Goal: Information Seeking & Learning: Understand process/instructions

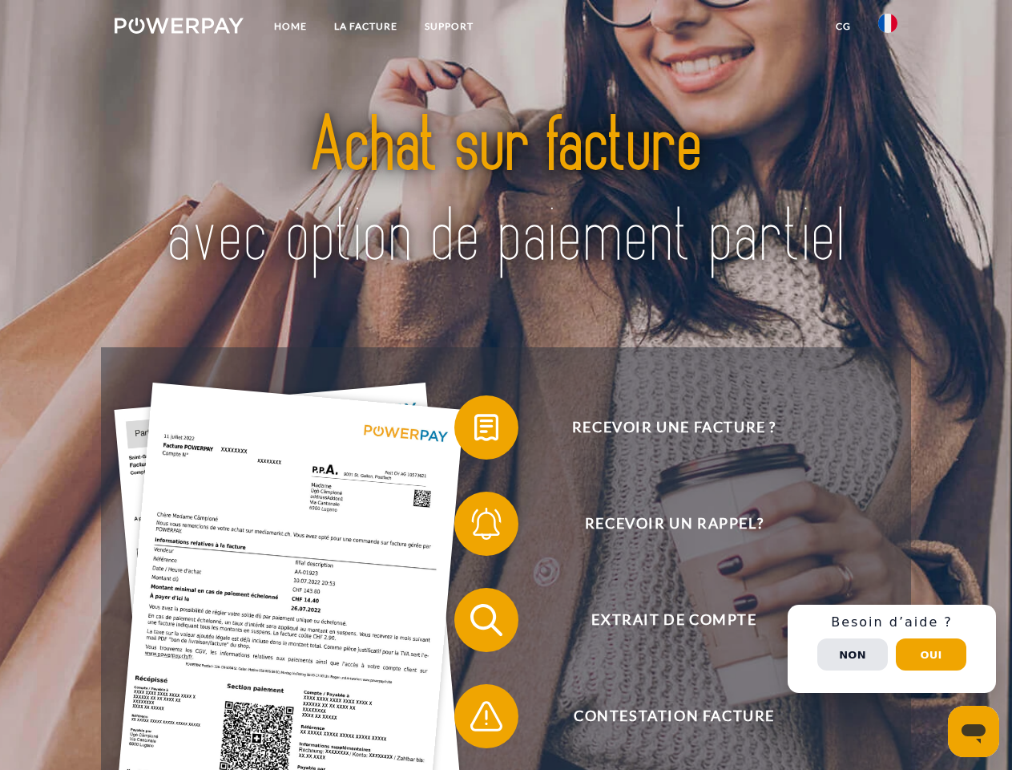
click at [179, 28] on img at bounding box center [179, 26] width 129 height 16
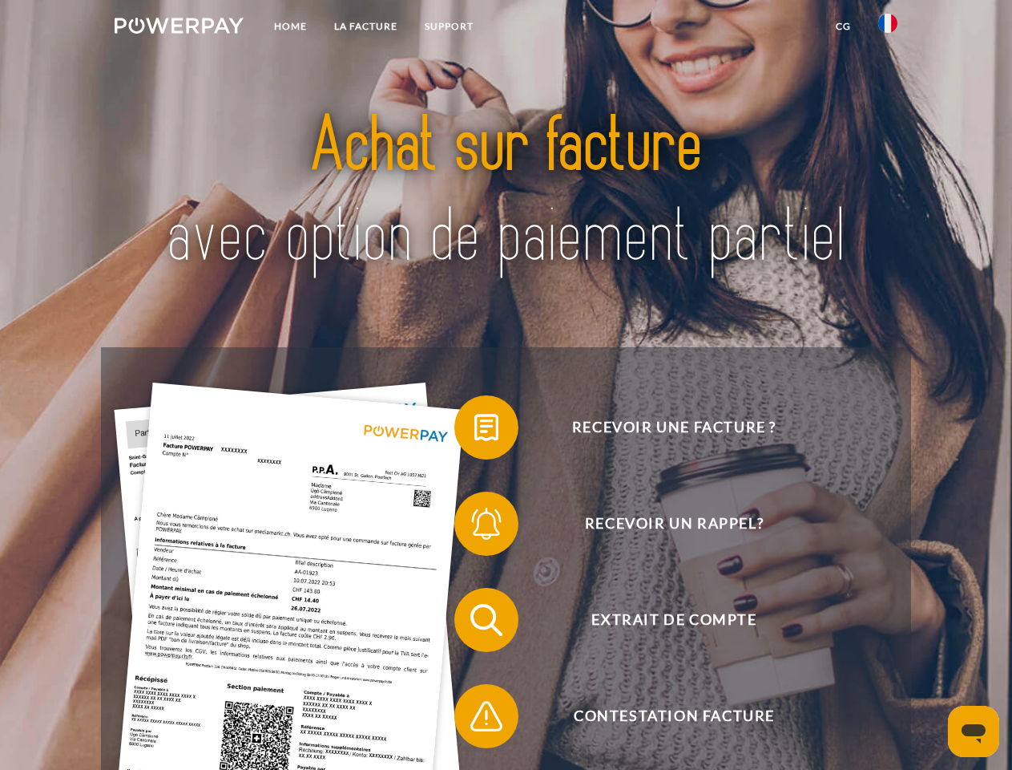
click at [888, 28] on img at bounding box center [888, 23] width 19 height 19
click at [843, 26] on link "CG" at bounding box center [843, 26] width 42 height 29
click at [475, 430] on span at bounding box center [462, 427] width 80 height 80
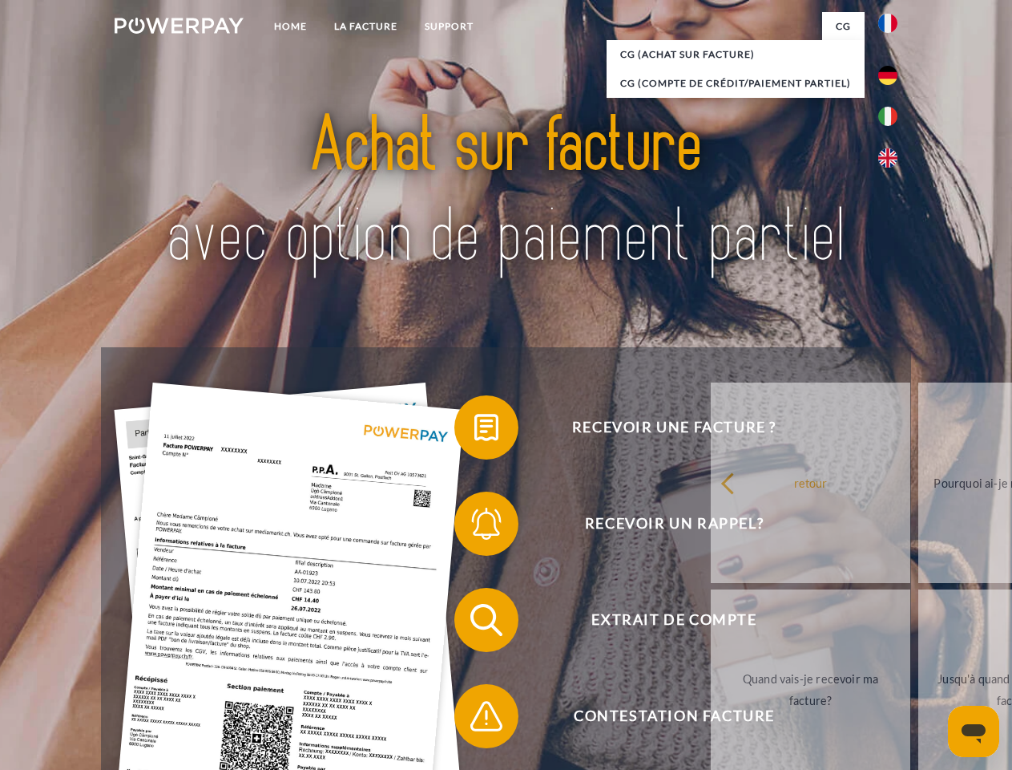
click at [475, 527] on span at bounding box center [462, 523] width 80 height 80
click at [919, 623] on link "Jusqu'à quand dois-je payer ma facture?" at bounding box center [1019, 689] width 200 height 200
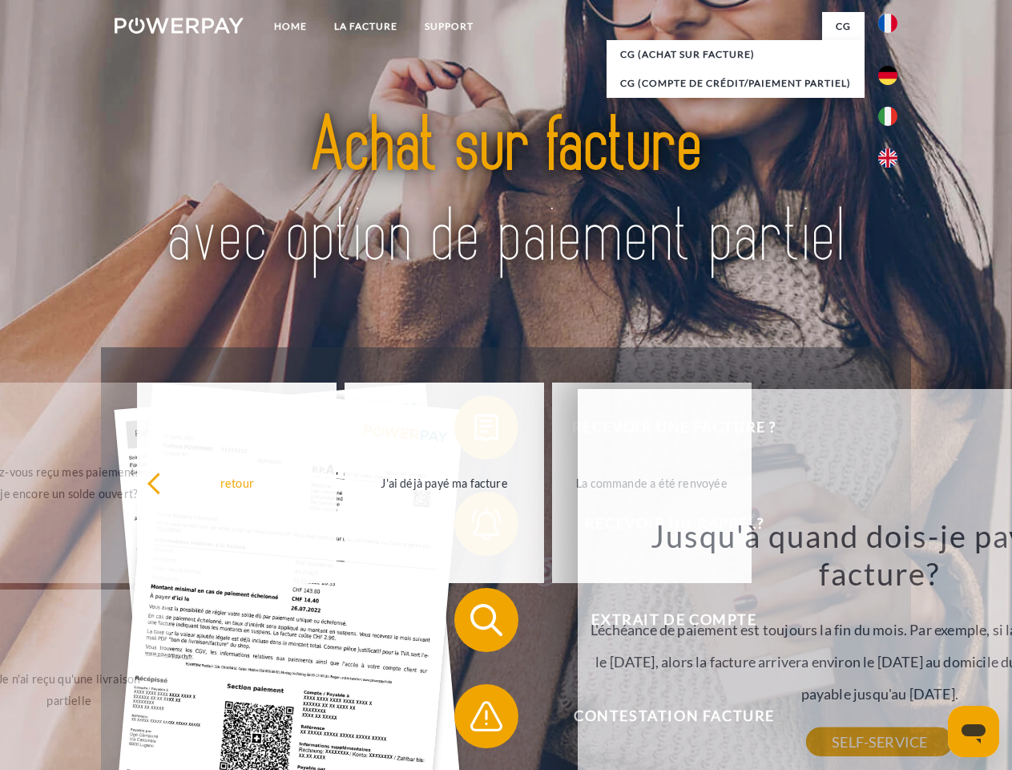
click at [475, 719] on span at bounding box center [462, 716] width 80 height 80
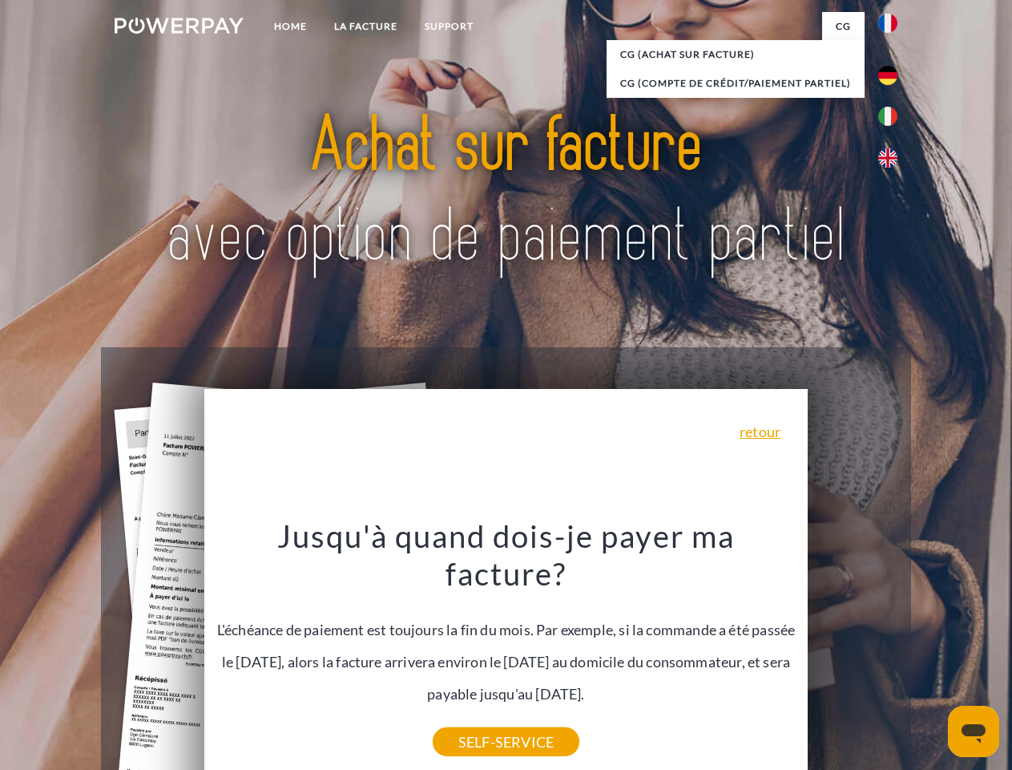
click at [892, 648] on div "Recevoir une facture ? Recevoir un rappel? Extrait de compte retour" at bounding box center [506, 667] width 810 height 641
click at [853, 652] on span "Extrait de compte" at bounding box center [674, 620] width 393 height 64
click at [931, 654] on header "Home LA FACTURE Support" at bounding box center [506, 553] width 1012 height 1107
